Goal: Task Accomplishment & Management: Manage account settings

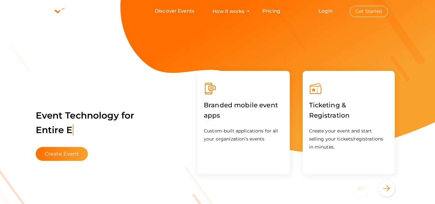
click at [364, 10] on button "Get Started" at bounding box center [369, 11] width 38 height 11
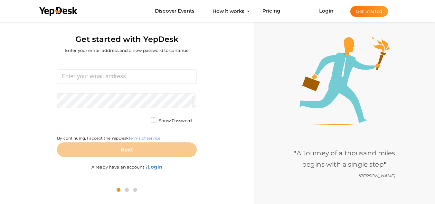
scroll to position [21, 0]
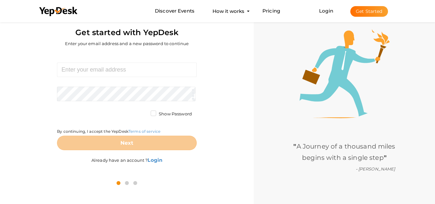
click at [367, 14] on button "Get Started" at bounding box center [370, 11] width 38 height 11
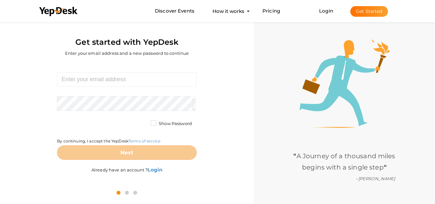
scroll to position [21, 0]
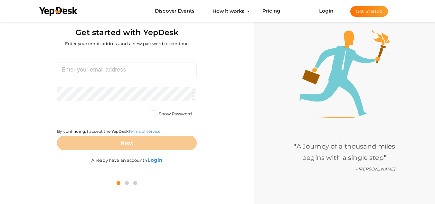
click at [121, 159] on label "Already have an account ? Login" at bounding box center [127, 156] width 71 height 13
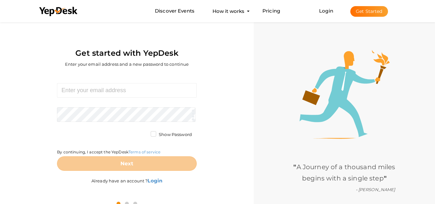
click at [369, 13] on button "Get Started" at bounding box center [370, 11] width 38 height 11
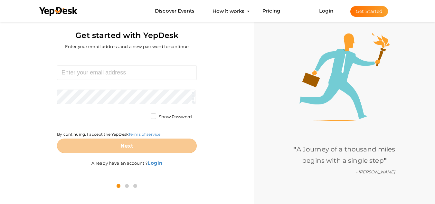
scroll to position [21, 0]
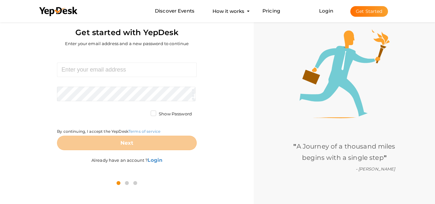
drag, startPoint x: 138, startPoint y: 61, endPoint x: 135, endPoint y: 64, distance: 4.8
click at [137, 61] on div "Required. Invalid email. Checking You already have a YepDesk account. Please Si…" at bounding box center [127, 113] width 244 height 123
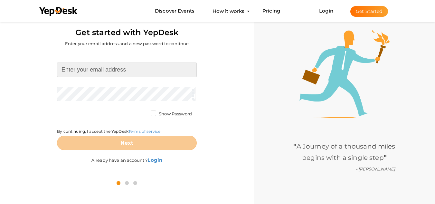
click at [123, 73] on input at bounding box center [127, 70] width 140 height 15
paste input "interstatemedicalgroup1@gmail.com"
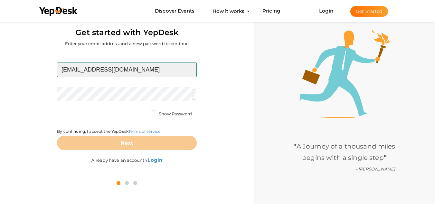
type input "interstatemedicalgroup1@gmail.com"
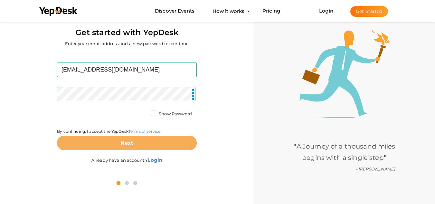
click at [130, 139] on button "Next" at bounding box center [127, 143] width 140 height 15
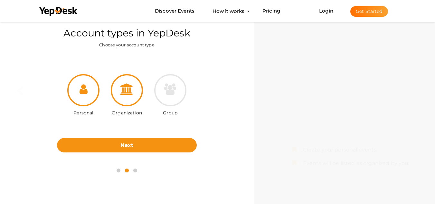
drag, startPoint x: 128, startPoint y: 96, endPoint x: 131, endPoint y: 101, distance: 5.9
click at [128, 96] on div at bounding box center [127, 90] width 32 height 32
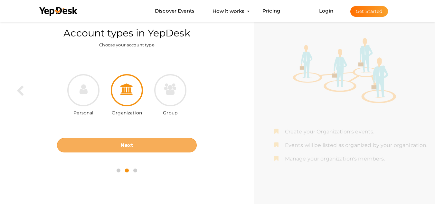
click at [161, 145] on button "Next" at bounding box center [127, 145] width 140 height 15
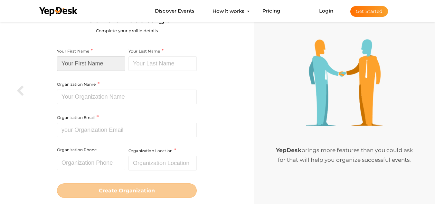
click at [100, 64] on input at bounding box center [91, 63] width 68 height 15
paste input "Interstate Medical"
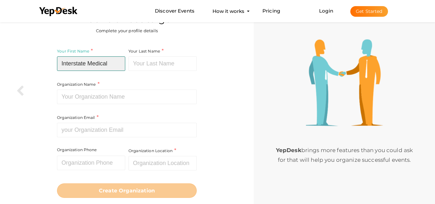
type input "Interstate Medical"
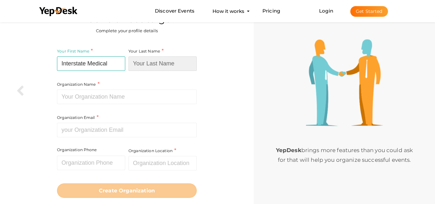
click at [145, 63] on input at bounding box center [163, 63] width 68 height 15
paste input "Group"
type input "Group"
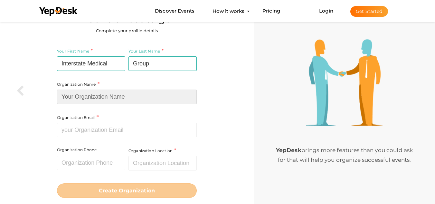
click at [75, 95] on input at bounding box center [127, 97] width 140 height 15
paste input "Interstate Medical Group"
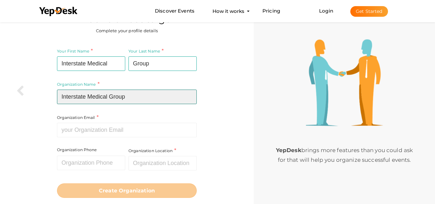
type input "Interstate Medical Group"
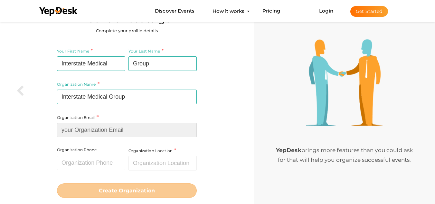
click at [79, 130] on input at bounding box center [127, 130] width 140 height 15
paste input "[EMAIL_ADDRESS][DOMAIN_NAME]"
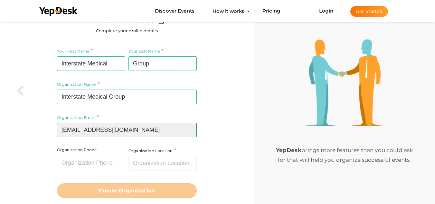
type input "[EMAIL_ADDRESS][DOMAIN_NAME]"
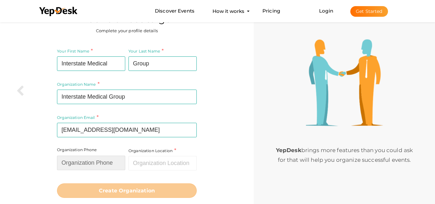
click at [83, 163] on input "text" at bounding box center [91, 163] width 68 height 15
paste input "503-339-7351"
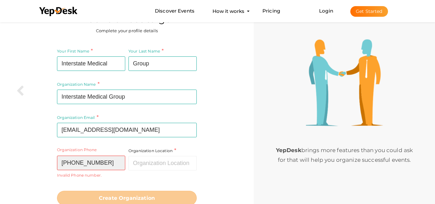
click at [74, 165] on input "503-339-7351" at bounding box center [91, 163] width 68 height 15
click at [83, 165] on input "503339-7351" at bounding box center [91, 163] width 68 height 15
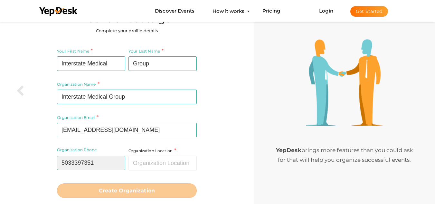
type input "5033397351"
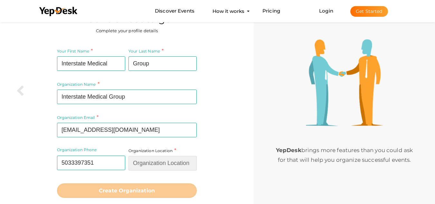
click at [130, 166] on input "text" at bounding box center [163, 163] width 68 height 15
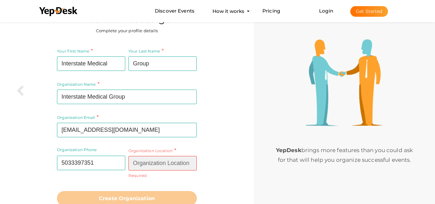
paste input "[STREET_ADDRESS][PERSON_NAME]"
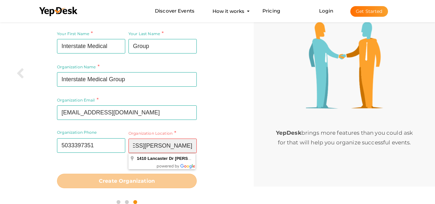
scroll to position [46, 0]
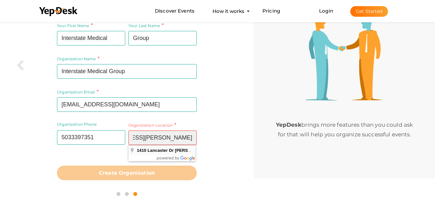
type input "[STREET_ADDRESS][PERSON_NAME]"
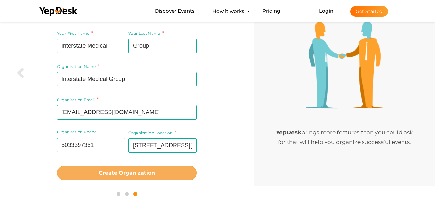
click at [134, 176] on button "Create Organization" at bounding box center [127, 173] width 140 height 15
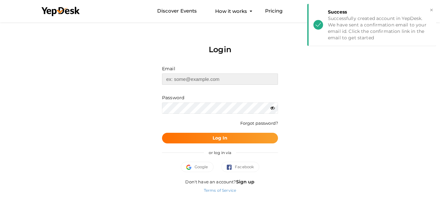
type input "[EMAIL_ADDRESS][DOMAIN_NAME]"
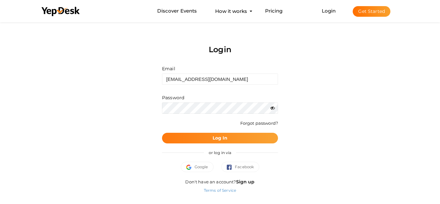
click at [216, 140] on b "Log In" at bounding box center [220, 138] width 15 height 6
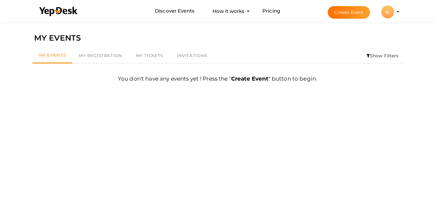
click at [389, 14] on div "IG" at bounding box center [388, 11] width 13 height 13
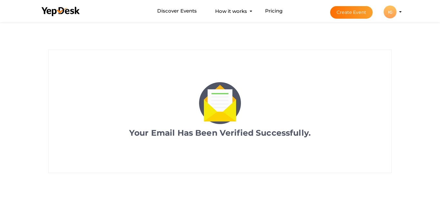
click at [391, 14] on div "IG" at bounding box center [390, 11] width 13 height 13
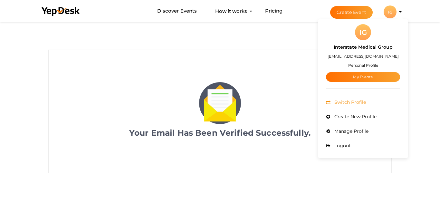
click at [352, 102] on span "Switch Profile" at bounding box center [349, 102] width 33 height 6
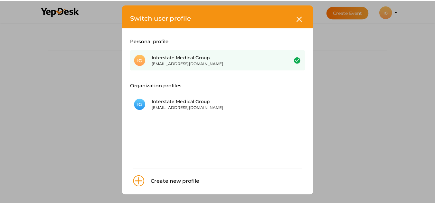
scroll to position [6, 0]
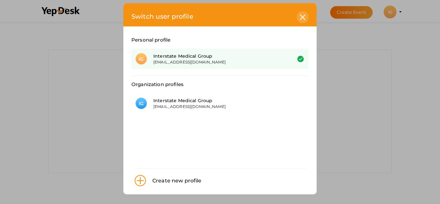
click at [300, 18] on icon at bounding box center [302, 17] width 5 height 5
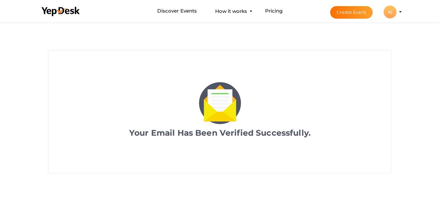
click at [385, 11] on div "IG" at bounding box center [390, 11] width 13 height 13
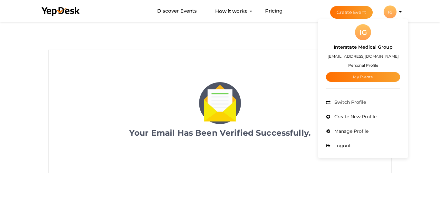
click at [354, 11] on button "Create Event" at bounding box center [351, 12] width 43 height 13
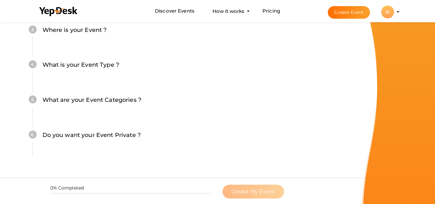
scroll to position [210, 0]
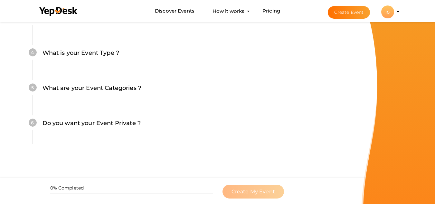
click at [387, 11] on div "IG" at bounding box center [388, 11] width 13 height 13
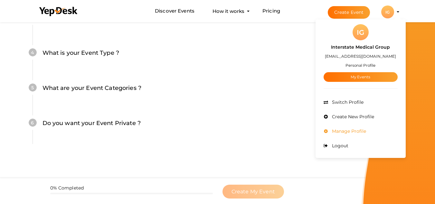
click at [351, 130] on span "Manage Profile" at bounding box center [349, 131] width 36 height 6
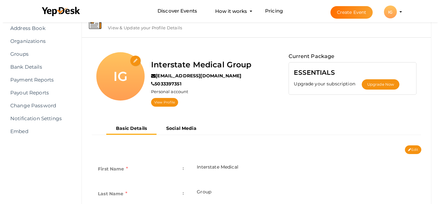
scroll to position [27, 0]
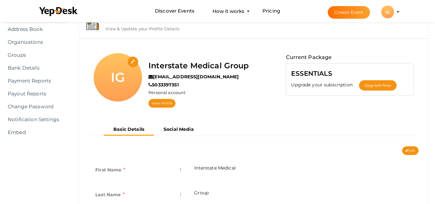
click at [133, 60] on input "file" at bounding box center [133, 61] width 11 height 11
type input "C:\fakepath\logo.jpg"
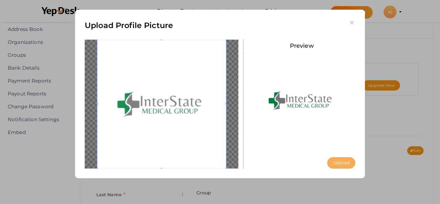
click at [342, 164] on button "Upload" at bounding box center [342, 162] width 28 height 11
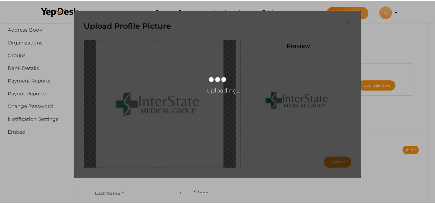
scroll to position [0, 0]
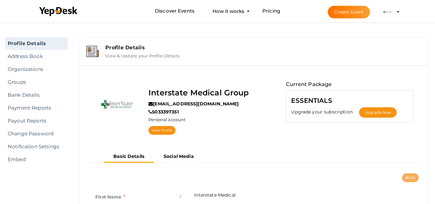
click at [415, 177] on button "Edit" at bounding box center [411, 177] width 16 height 9
type input "Interstate Medical"
type input "Group"
type input "5033397351"
type input "1410 Lancaster Dr NE, Salem, OR 97301, United States"
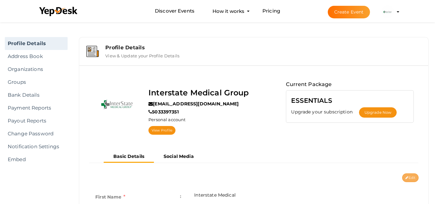
type input "interstate-medical-group"
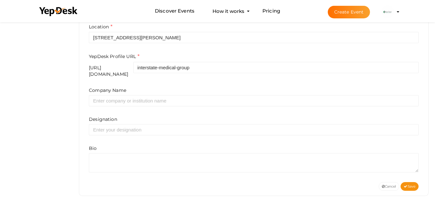
scroll to position [249, 0]
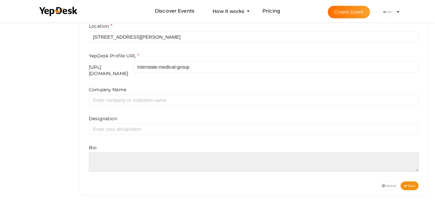
click at [113, 163] on textarea at bounding box center [254, 161] width 330 height 19
paste textarea "Interstate Medical Group offers expert, patient-focused care with locations in …"
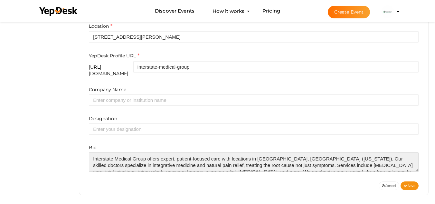
scroll to position [10, 0]
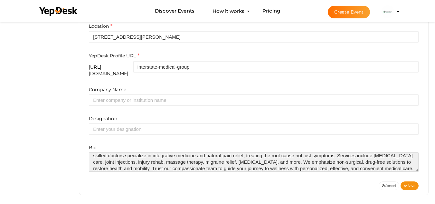
type textarea "Interstate Medical Group offers expert, patient-focused care with locations in …"
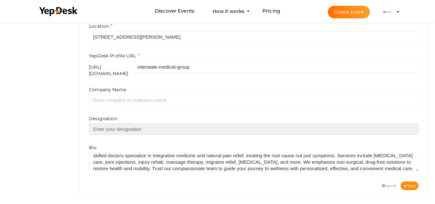
click at [114, 127] on input "text" at bounding box center [254, 128] width 330 height 11
click at [109, 129] on input "text" at bounding box center [254, 128] width 330 height 11
paste input "Healthcare"
type input "Healthcare"
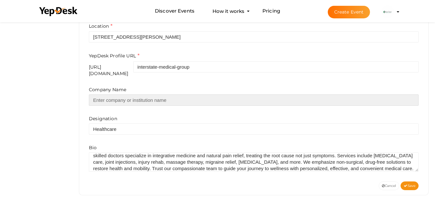
click at [117, 100] on input "text" at bounding box center [254, 99] width 330 height 11
paste input "Interstate Medical Group"
type input "Interstate Medical Group"
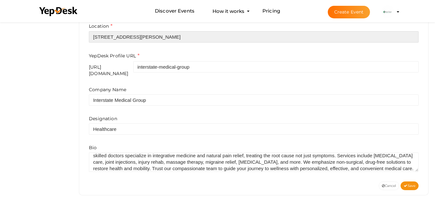
type input "[GEOGRAPHIC_DATA]"
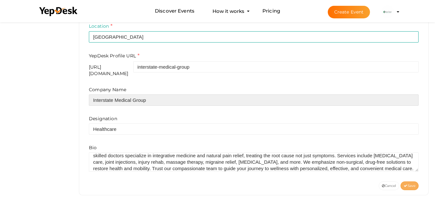
type input "Interstate Medical Group"
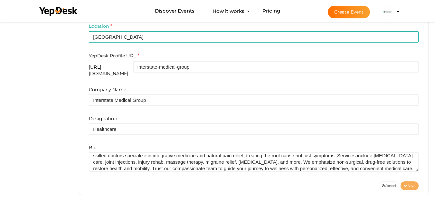
click at [408, 181] on button "Save" at bounding box center [410, 185] width 18 height 9
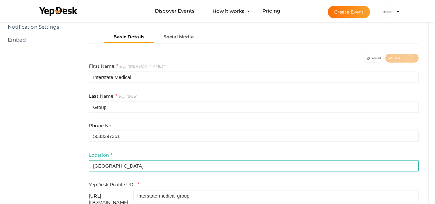
scroll to position [23, 0]
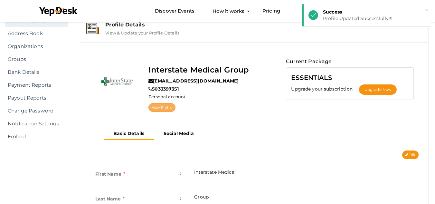
click at [168, 109] on link "View Profile" at bounding box center [162, 107] width 27 height 9
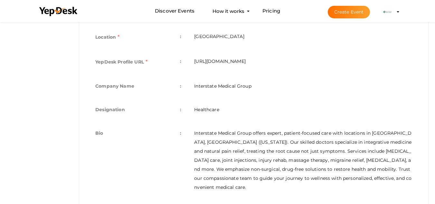
scroll to position [243, 0]
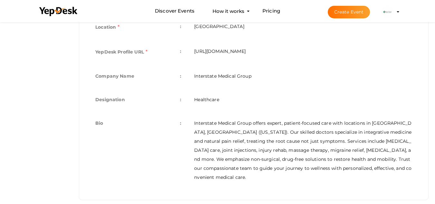
drag, startPoint x: 193, startPoint y: 52, endPoint x: 340, endPoint y: 58, distance: 147.1
click at [340, 58] on td "https://www.yepdesk.com/profile/interstate-medical-group" at bounding box center [303, 52] width 231 height 25
copy td "https://www.yepdesk.com/profile/interstate-medical-group"
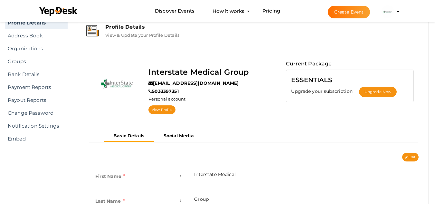
scroll to position [0, 0]
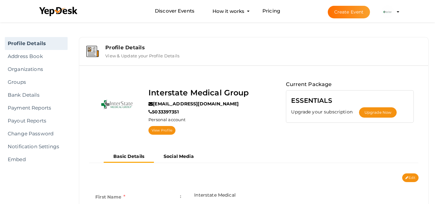
click at [176, 121] on label "Personal account" at bounding box center [167, 120] width 37 height 6
click at [124, 55] on label "View & Update your Profile Details" at bounding box center [142, 55] width 74 height 8
click at [139, 56] on label "View & Update your Profile Details" at bounding box center [142, 55] width 74 height 8
click at [37, 149] on link "Notification Settings" at bounding box center [36, 146] width 63 height 13
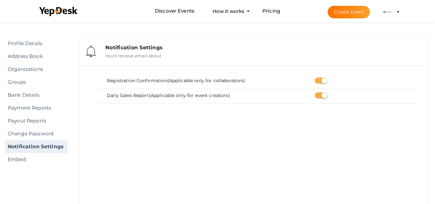
click at [391, 13] on img at bounding box center [388, 11] width 13 height 13
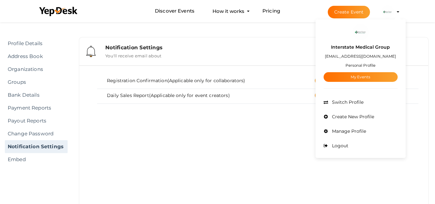
click at [340, 128] on span "Manage Profile" at bounding box center [349, 131] width 36 height 6
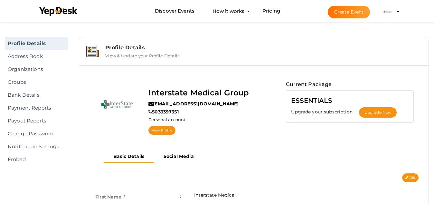
click at [152, 58] on label "View & Update your Profile Details" at bounding box center [142, 55] width 74 height 8
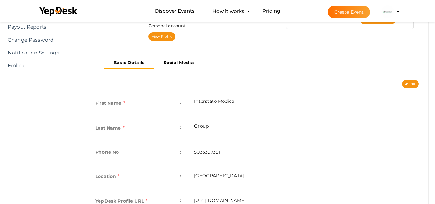
scroll to position [97, 0]
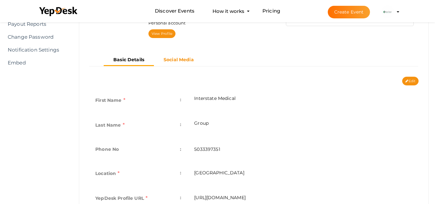
click at [178, 62] on b "Social Media" at bounding box center [179, 60] width 30 height 6
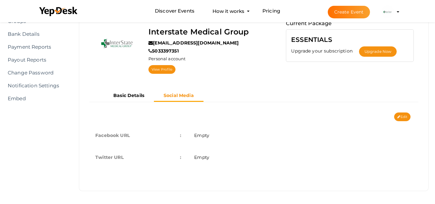
scroll to position [61, 0]
click at [404, 115] on button "Edit" at bounding box center [403, 116] width 16 height 9
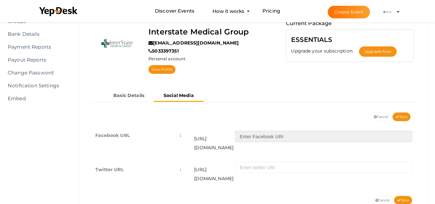
click at [265, 137] on input "text" at bounding box center [324, 136] width 177 height 11
paste input "https://www.facebook.com/people/Interstate-Medical-Group/100084344326042/"
type input "https://www.facebook.com/people/Interstate-Medical-Group/100084344326042/"
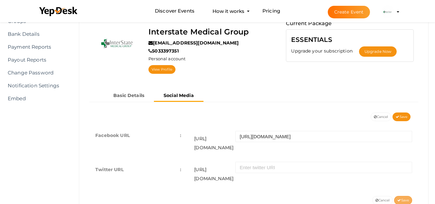
click at [403, 198] on span "Save" at bounding box center [404, 200] width 12 height 4
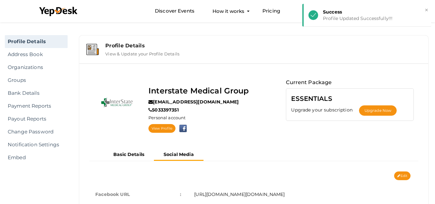
scroll to position [0, 0]
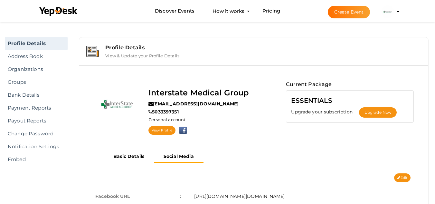
click at [164, 119] on label "Personal account" at bounding box center [167, 120] width 37 height 6
drag, startPoint x: 164, startPoint y: 119, endPoint x: 174, endPoint y: 119, distance: 9.3
click at [170, 119] on label "Personal account" at bounding box center [167, 120] width 37 height 6
click at [174, 119] on label "Personal account" at bounding box center [167, 120] width 37 height 6
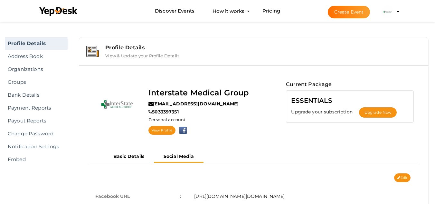
click at [398, 10] on li "Create Event Interstate Medical Group interstatemedicalgroup1@gmail.com Persona…" at bounding box center [358, 11] width 86 height 23
click at [395, 12] on profile-pic at bounding box center [388, 11] width 13 height 5
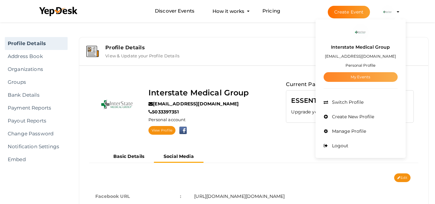
click at [362, 77] on link "My Events" at bounding box center [361, 77] width 74 height 10
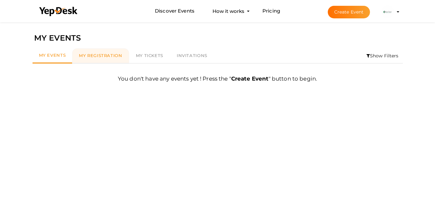
click at [104, 56] on span "My Registration" at bounding box center [100, 55] width 43 height 5
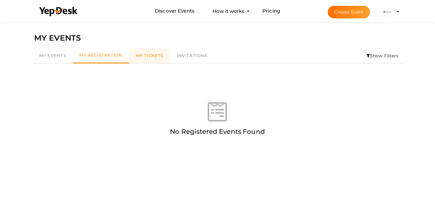
click at [154, 58] on span "My Tickets" at bounding box center [149, 55] width 27 height 5
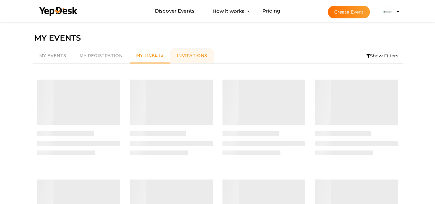
drag, startPoint x: 181, startPoint y: 58, endPoint x: 196, endPoint y: 58, distance: 15.5
click at [181, 58] on link "Invitations" at bounding box center [192, 55] width 44 height 15
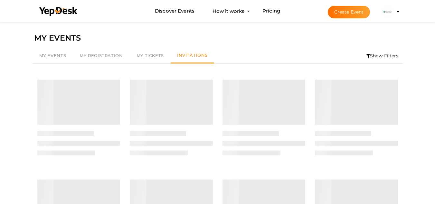
click at [395, 10] on button "Interstate Medical Group interstatemedicalgroup1@gmail.com Personal Profile My …" at bounding box center [388, 12] width 17 height 14
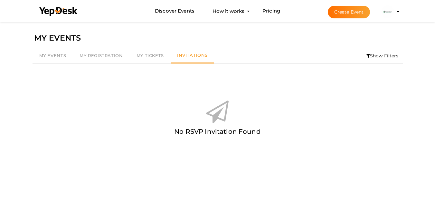
click at [394, 11] on img at bounding box center [388, 11] width 13 height 13
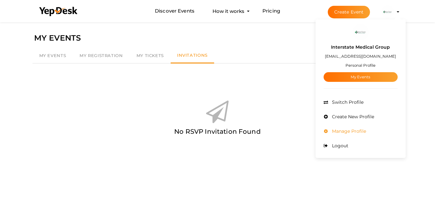
click at [347, 129] on span "Manage Profile" at bounding box center [349, 131] width 36 height 6
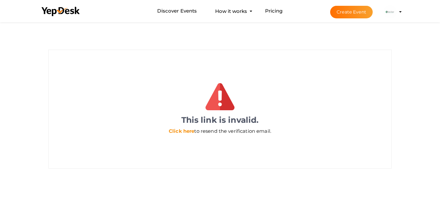
click at [180, 130] on link "Click here" at bounding box center [181, 131] width 25 height 6
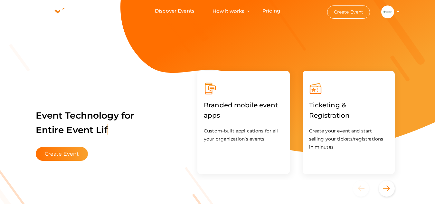
click at [354, 14] on button "Create Event" at bounding box center [349, 11] width 43 height 13
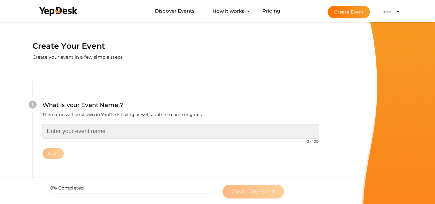
click at [103, 129] on input "text" at bounding box center [181, 131] width 277 height 15
paste input "Interstate Medical Group"
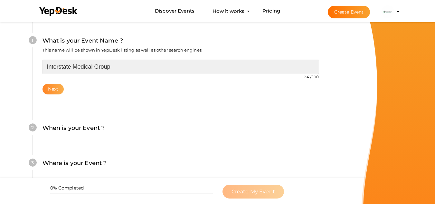
type input "Interstate Medical Group"
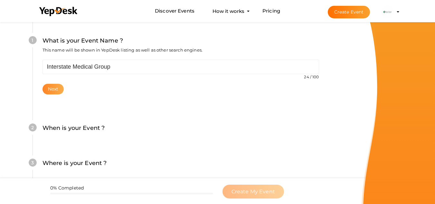
click at [54, 92] on button "Next" at bounding box center [54, 89] width 22 height 11
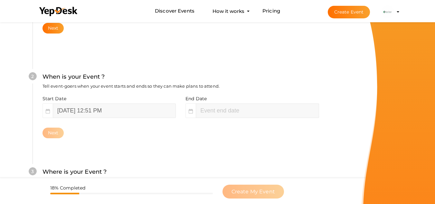
scroll to position [148, 0]
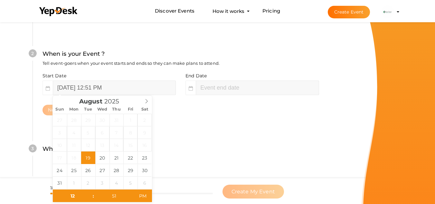
type input "02"
type input "51"
type input "August 19, 2025 2:51 PM"
click at [229, 138] on div "3 Where is your Event ? Tell event-goers where your event location is. Venue On…" at bounding box center [181, 152] width 297 height 35
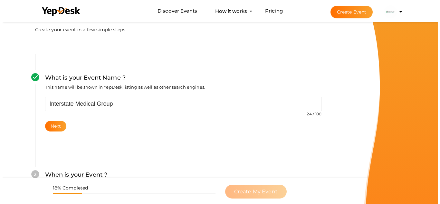
scroll to position [0, 0]
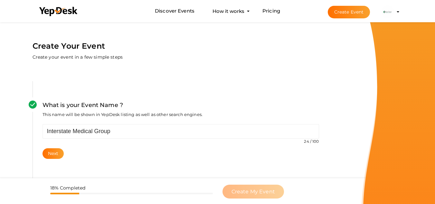
click at [391, 13] on img at bounding box center [388, 11] width 13 height 13
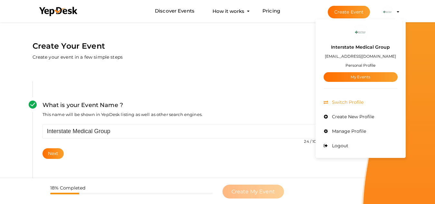
click at [348, 101] on span "Switch Profile" at bounding box center [347, 102] width 33 height 6
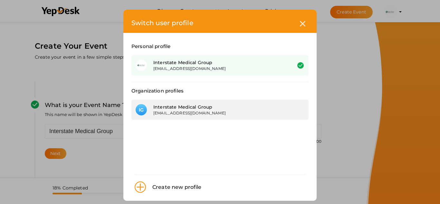
click at [198, 108] on div "Interstate Medical Group" at bounding box center [217, 107] width 129 height 6
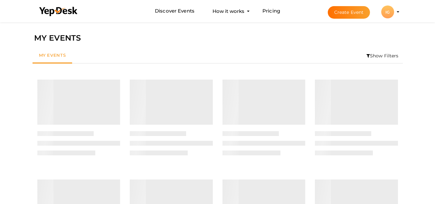
click at [389, 13] on div "IG" at bounding box center [388, 11] width 13 height 13
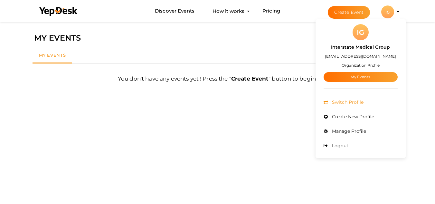
click at [352, 102] on span "Switch Profile" at bounding box center [347, 102] width 33 height 6
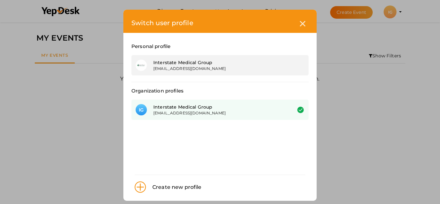
click at [172, 68] on div "[EMAIL_ADDRESS][DOMAIN_NAME]" at bounding box center [217, 68] width 129 height 5
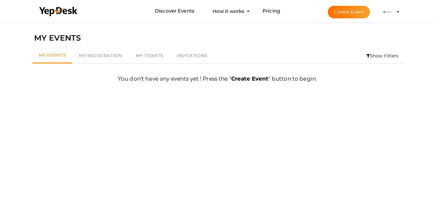
click at [395, 14] on button "Interstate Medical Group interstatemedicalgroup1@gmail.com Personal Profile My …" at bounding box center [388, 12] width 17 height 14
click at [386, 15] on img at bounding box center [388, 11] width 13 height 13
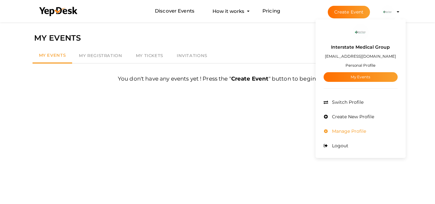
click at [351, 130] on span "Manage Profile" at bounding box center [349, 131] width 36 height 6
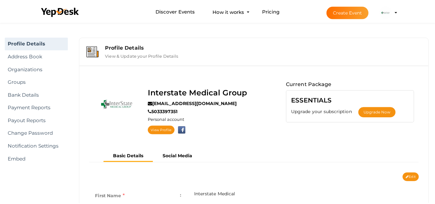
scroll to position [21, 0]
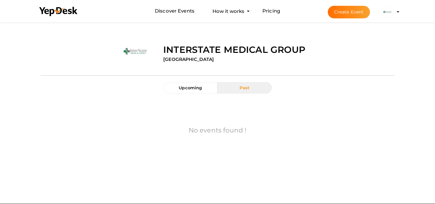
scroll to position [21, 0]
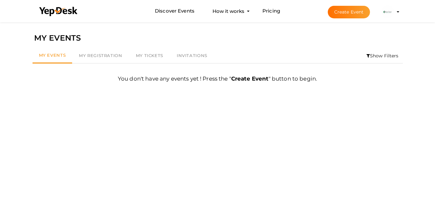
scroll to position [21, 0]
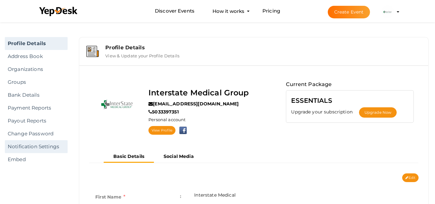
click at [30, 149] on link "Notification Settings" at bounding box center [36, 146] width 63 height 13
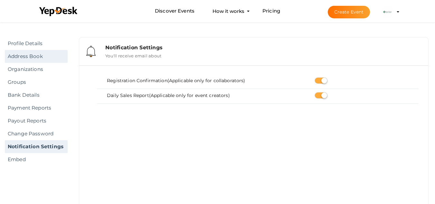
click at [24, 56] on link "Address Book" at bounding box center [36, 56] width 63 height 13
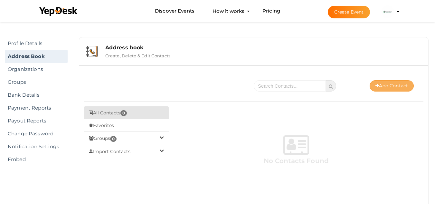
click at [382, 84] on button "Add Contact" at bounding box center [392, 85] width 44 height 11
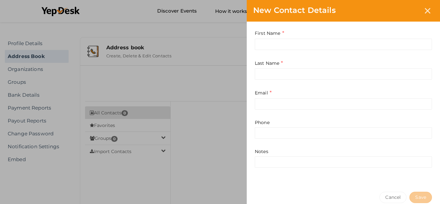
click at [30, 70] on div "New Contact Details First Name This field is Required. Last Name This field is …" at bounding box center [220, 102] width 440 height 204
click at [425, 9] on icon at bounding box center [427, 10] width 5 height 5
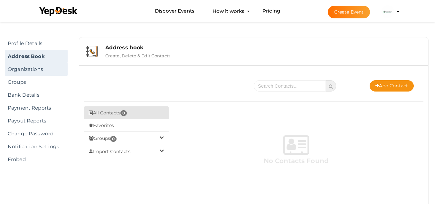
click at [14, 64] on link "Organizations" at bounding box center [36, 69] width 63 height 13
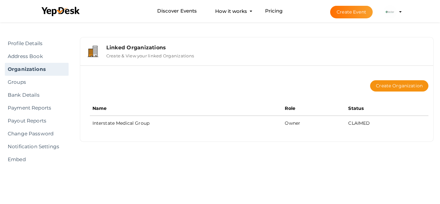
click at [22, 84] on link "Groups" at bounding box center [37, 82] width 64 height 13
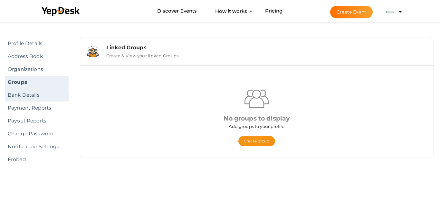
click at [16, 97] on link "Bank Details" at bounding box center [37, 95] width 64 height 13
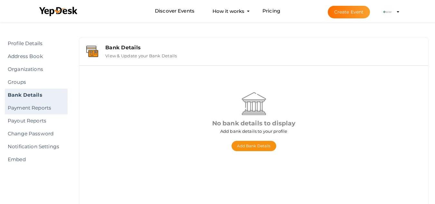
click at [24, 109] on link "Payment Reports" at bounding box center [36, 108] width 63 height 13
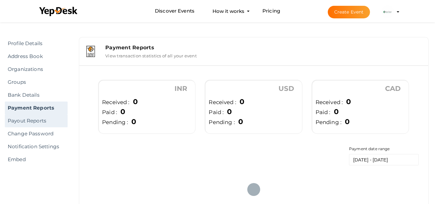
click at [31, 121] on link "Payout Reports" at bounding box center [36, 120] width 63 height 13
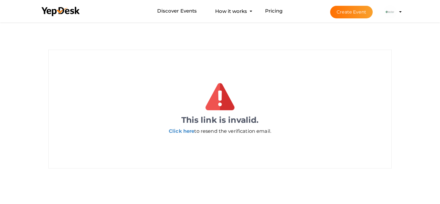
click at [396, 8] on button "Interstate Medical Group [EMAIL_ADDRESS][DOMAIN_NAME] Personal Profile My Event…" at bounding box center [390, 12] width 17 height 14
click at [393, 13] on img at bounding box center [390, 11] width 13 height 13
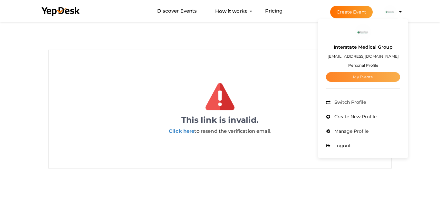
click at [364, 76] on link "My Events" at bounding box center [363, 77] width 74 height 10
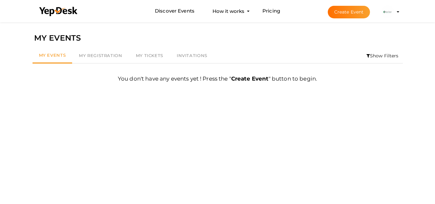
click at [393, 12] on img at bounding box center [388, 11] width 13 height 13
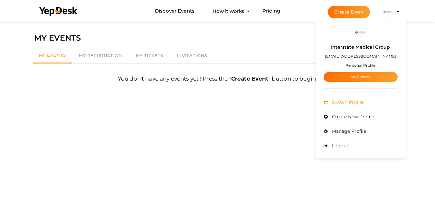
click at [345, 102] on span "Switch Profile" at bounding box center [347, 102] width 33 height 6
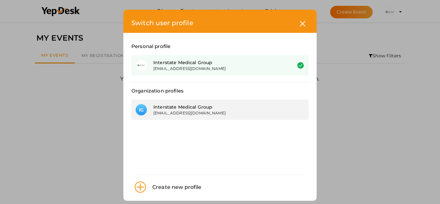
click at [186, 115] on div "[EMAIL_ADDRESS][DOMAIN_NAME]" at bounding box center [217, 112] width 129 height 5
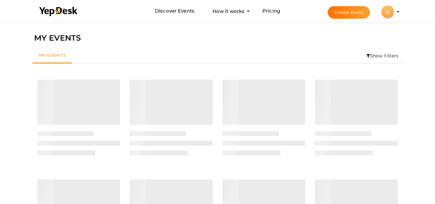
click at [391, 15] on div "IG" at bounding box center [388, 11] width 13 height 13
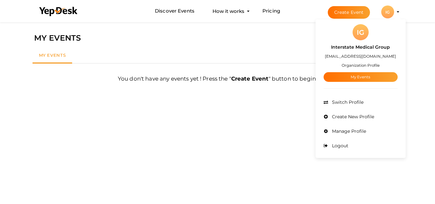
click at [308, 107] on div "Filter MY EVENTS My Events Show Filters By Event Name By Location Enter event l…" at bounding box center [217, 123] width 377 height 204
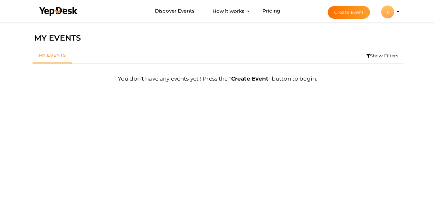
click at [389, 12] on div "IG" at bounding box center [388, 11] width 13 height 13
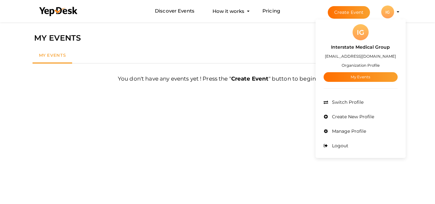
click at [310, 111] on div "Filter MY EVENTS My Events Show Filters By Event Name By Location Enter event l…" at bounding box center [217, 123] width 377 height 204
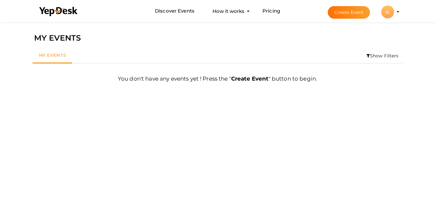
click at [387, 19] on li "Create Event IG IG Interstate Medical Group interstatemedicalgroup1@gmail.com O…" at bounding box center [358, 11] width 86 height 23
click at [388, 16] on div "IG" at bounding box center [388, 11] width 13 height 13
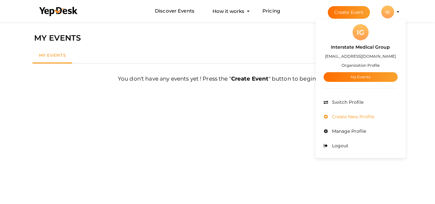
click at [352, 119] on span "Create New Profile" at bounding box center [353, 117] width 44 height 6
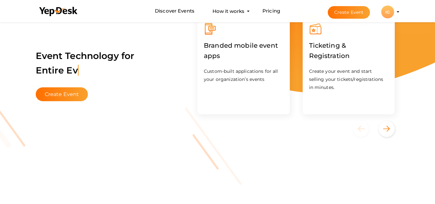
scroll to position [64, 0]
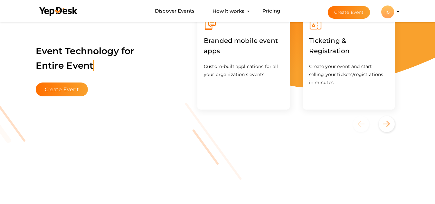
click at [249, 64] on p "Custom-built applications for all your organization’s events" at bounding box center [244, 71] width 80 height 16
click at [381, 126] on div "Next" at bounding box center [387, 124] width 16 height 16
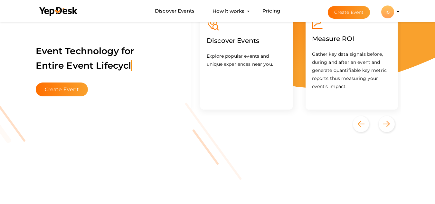
scroll to position [0, 210]
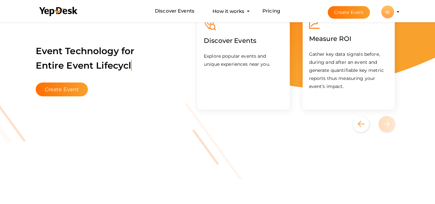
click at [384, 127] on icon "Next" at bounding box center [387, 124] width 7 height 6
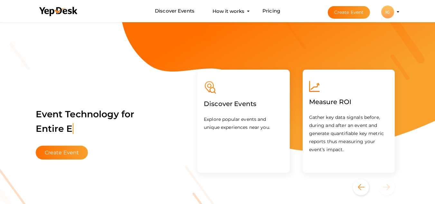
scroll to position [0, 0]
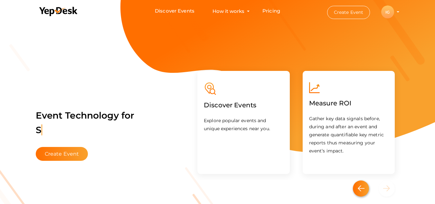
click at [357, 184] on div "Previous" at bounding box center [361, 189] width 16 height 16
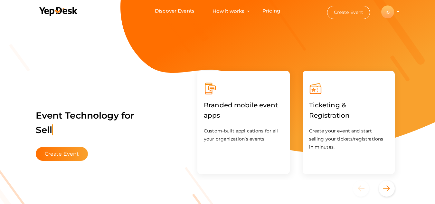
click at [222, 109] on label "Branded mobile event apps" at bounding box center [244, 110] width 80 height 30
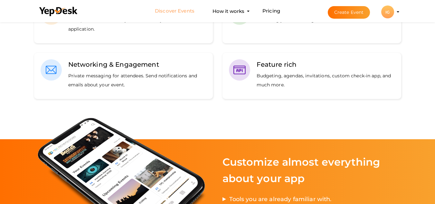
scroll to position [396, 0]
